Goal: Information Seeking & Learning: Find specific fact

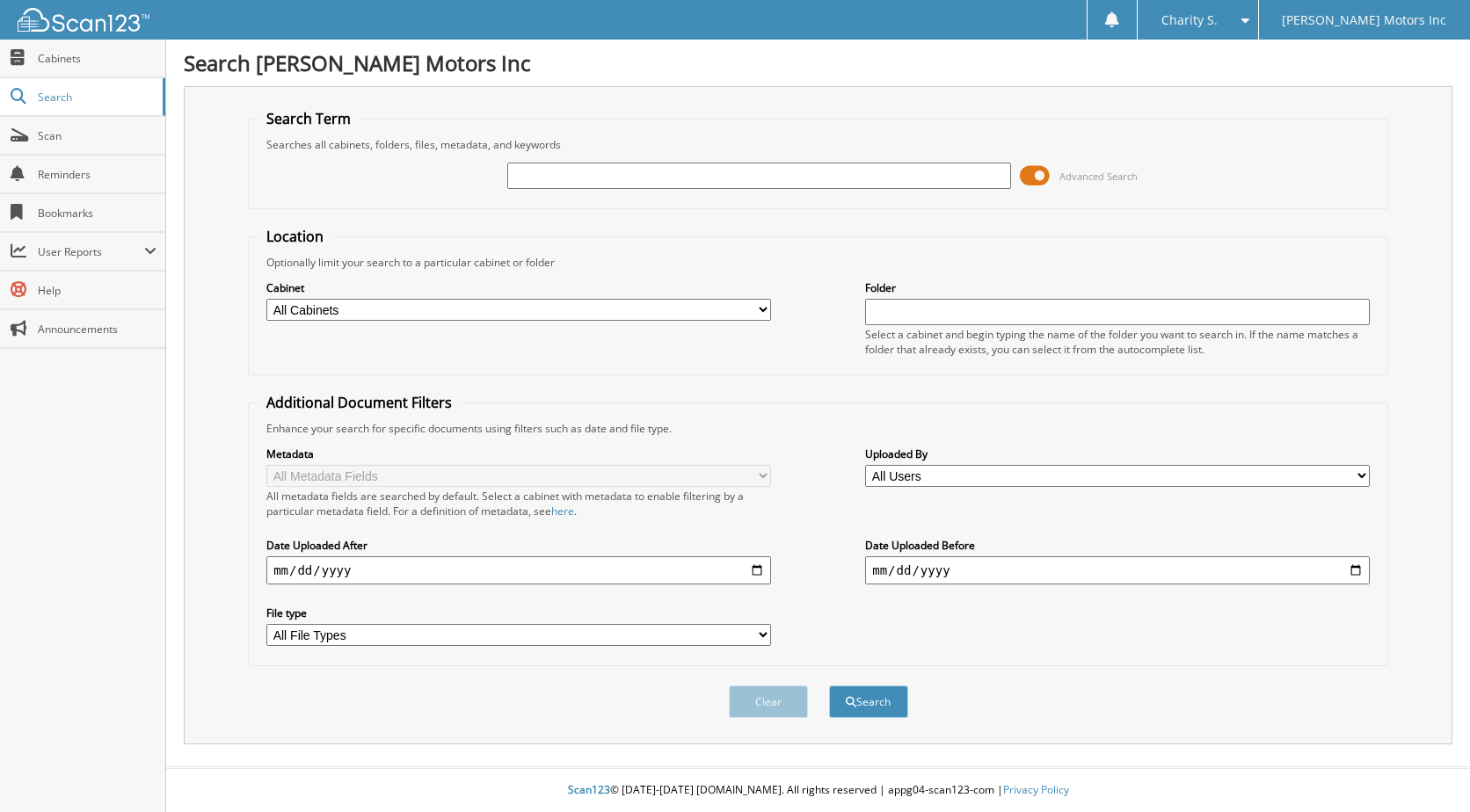
click at [632, 175] on input "text" at bounding box center [759, 175] width 505 height 27
type input "556097"
click at [1036, 178] on span at bounding box center [1035, 175] width 30 height 27
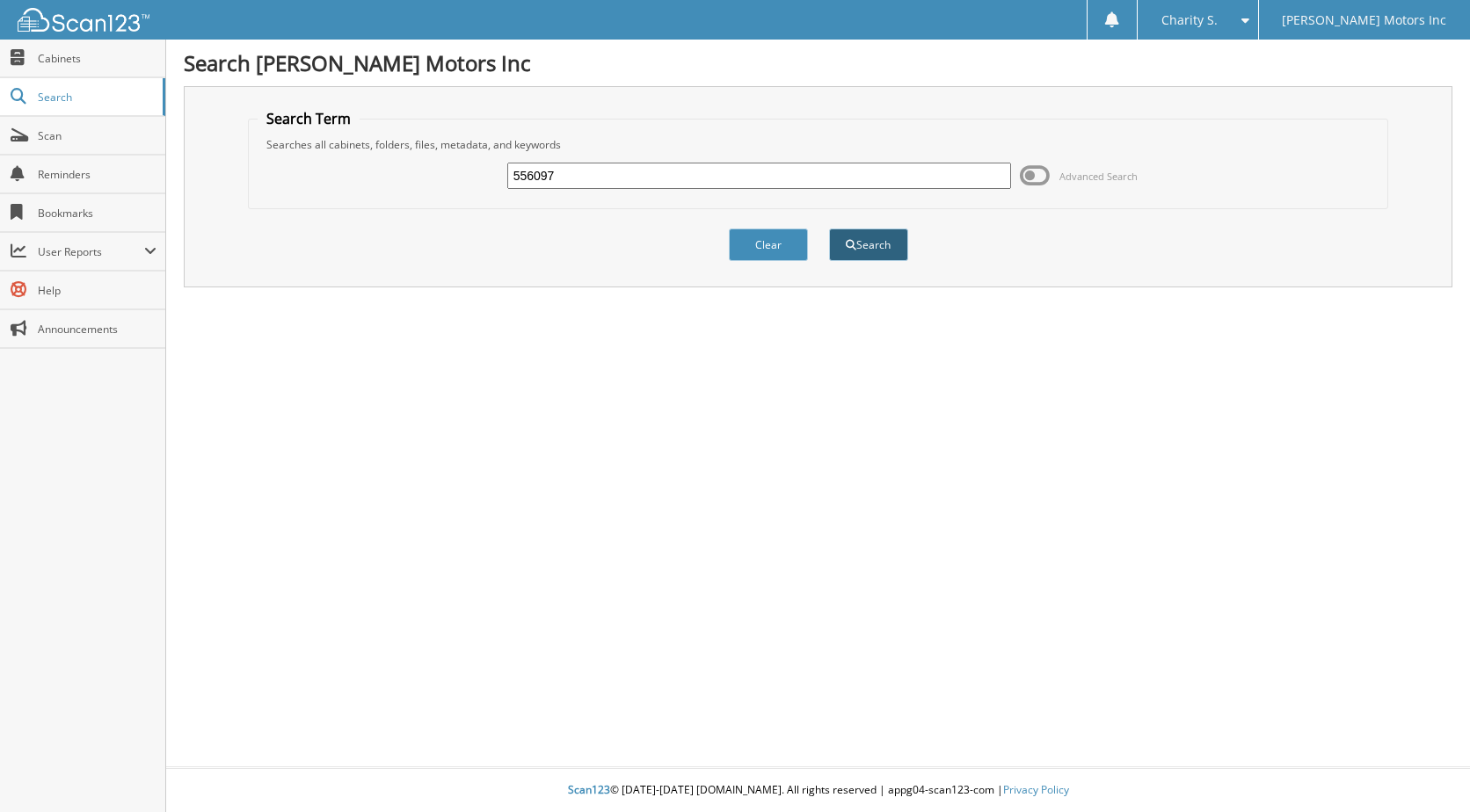
click at [882, 238] on button "Search" at bounding box center [869, 245] width 80 height 33
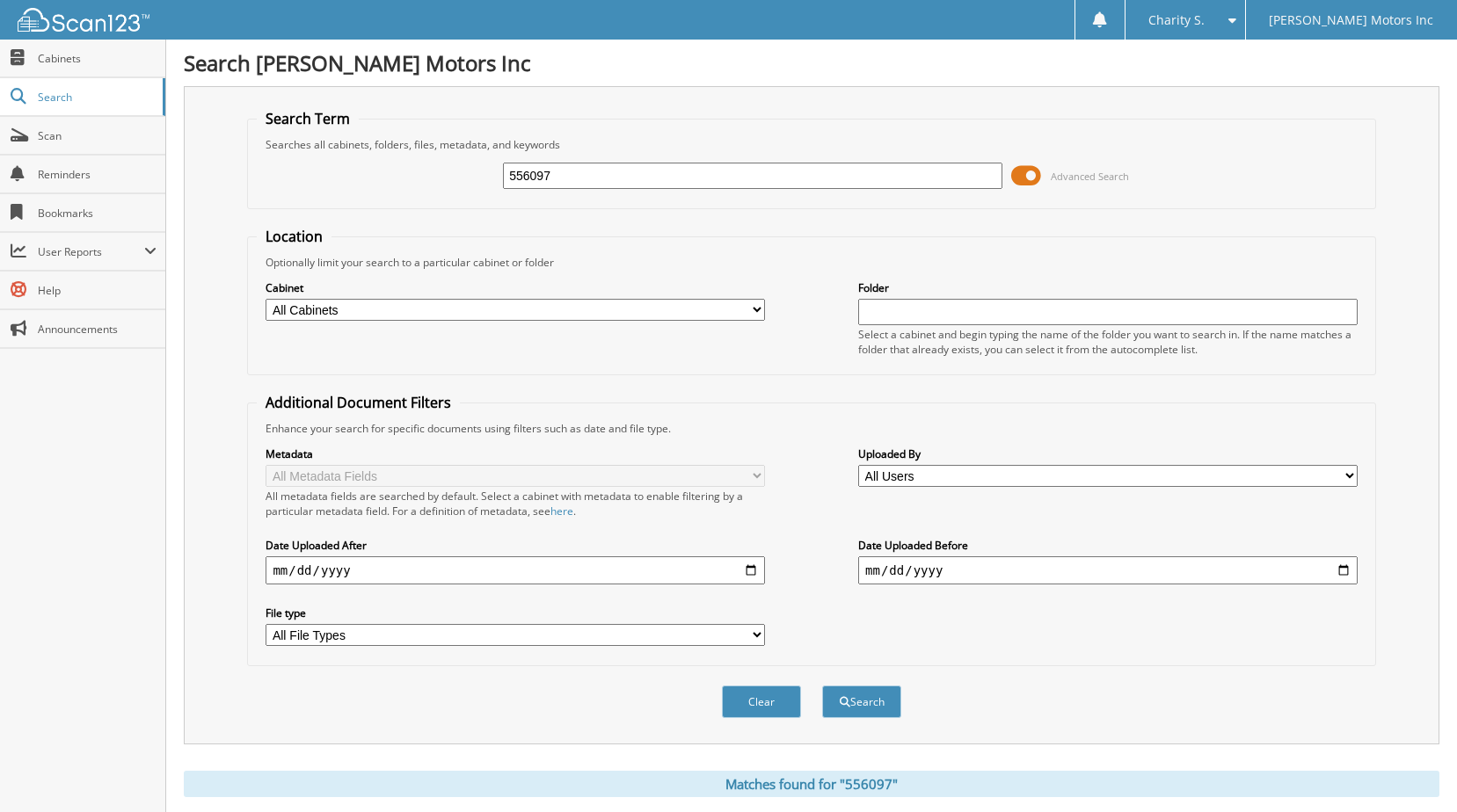
click at [1017, 175] on span at bounding box center [1026, 175] width 30 height 27
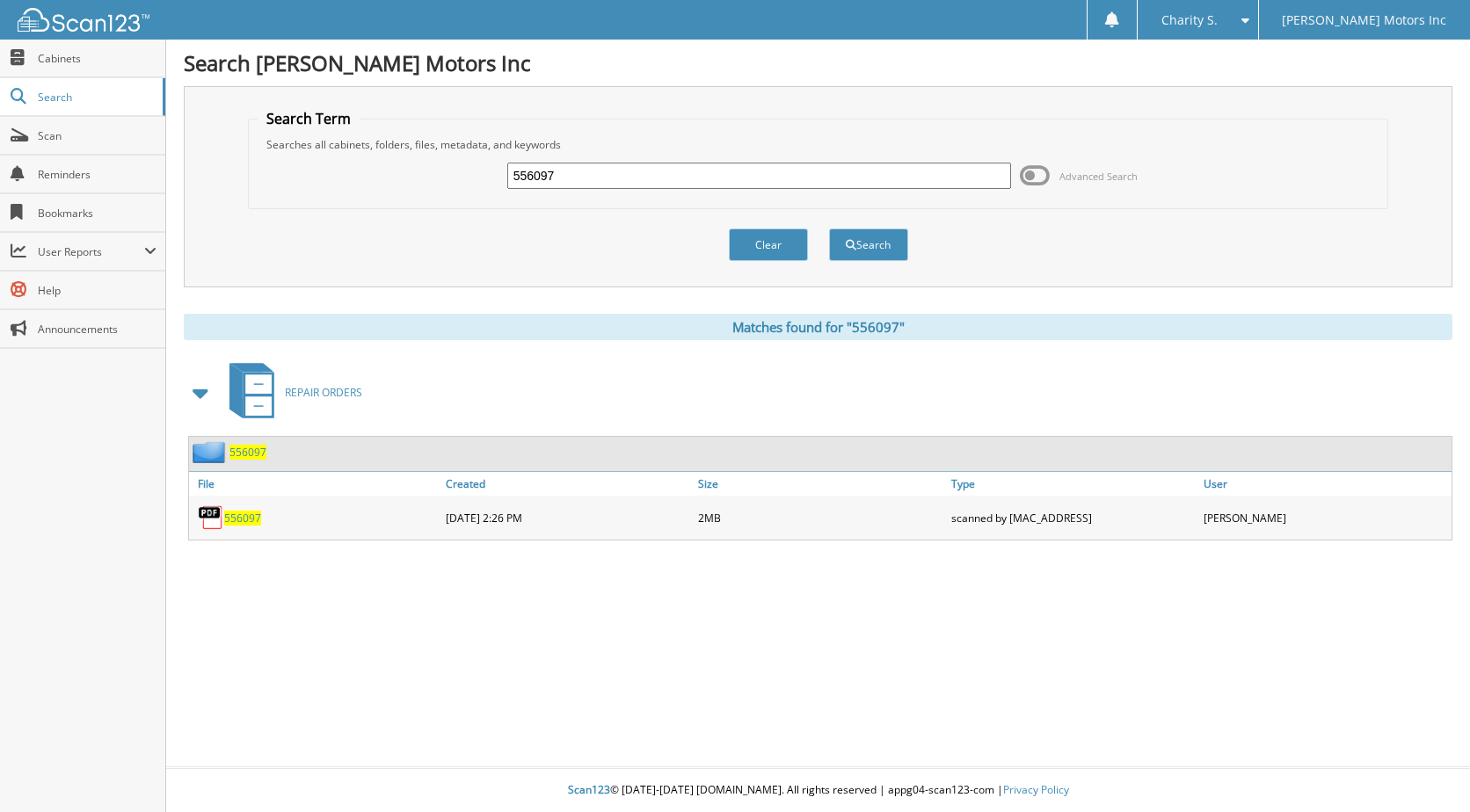
click at [253, 522] on span "556097" at bounding box center [242, 517] width 37 height 15
